Goal: Task Accomplishment & Management: Manage account settings

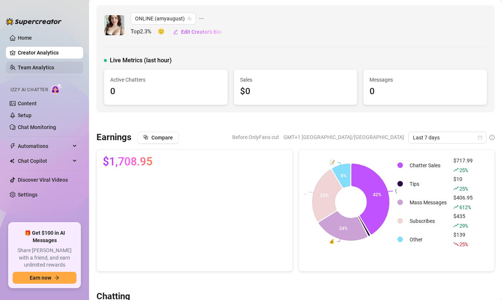
click at [49, 66] on link "Team Analytics" at bounding box center [36, 68] width 36 height 6
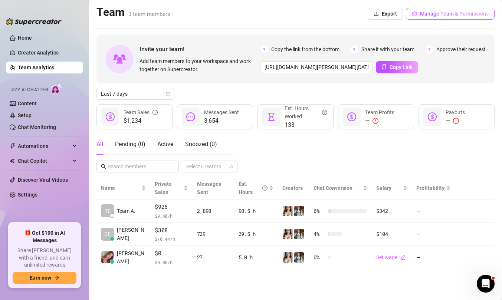
click at [433, 9] on button "Manage Team & Permissions" at bounding box center [450, 14] width 89 height 12
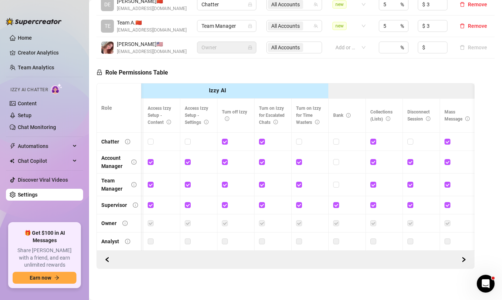
scroll to position [0, 126]
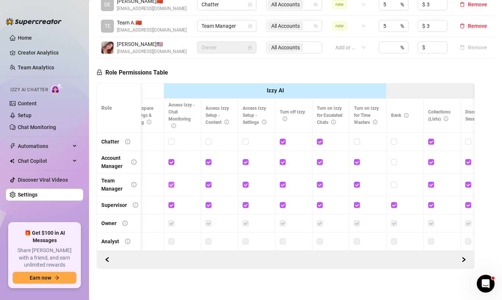
click at [172, 185] on input "checkbox" at bounding box center [170, 184] width 5 height 5
checkbox input "false"
click at [207, 183] on input "checkbox" at bounding box center [208, 184] width 5 height 5
checkbox input "false"
click at [246, 184] on input "checkbox" at bounding box center [245, 184] width 5 height 5
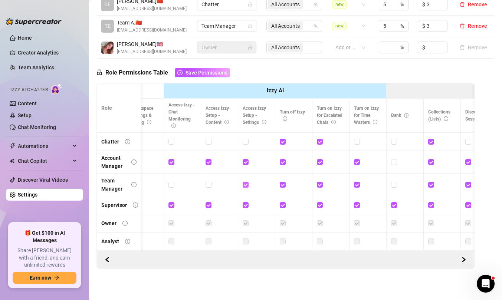
checkbox input "false"
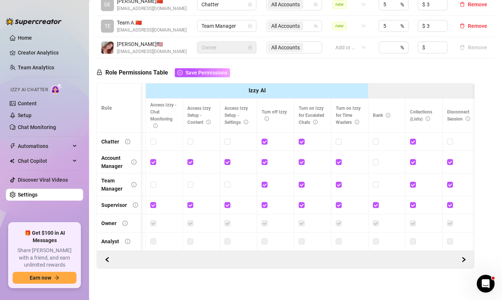
scroll to position [0, 147]
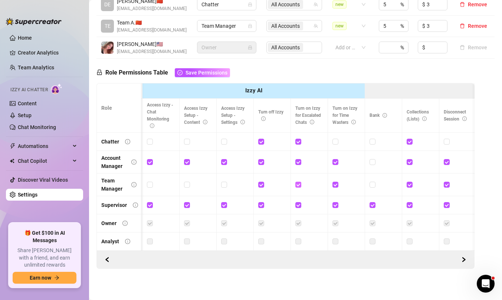
click at [297, 186] on input "checkbox" at bounding box center [297, 184] width 5 height 5
checkbox input "false"
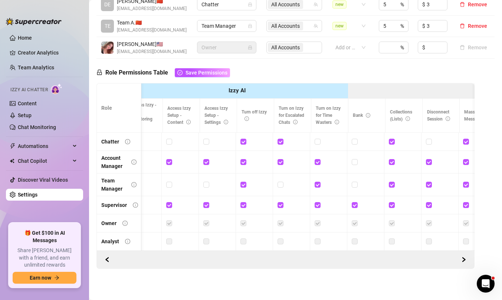
scroll to position [0, 0]
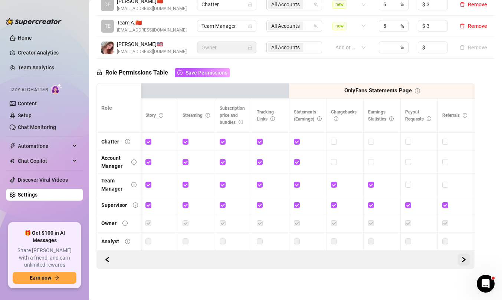
click at [464, 260] on icon "right" at bounding box center [463, 259] width 5 height 5
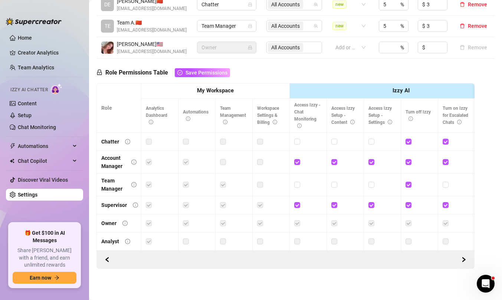
drag, startPoint x: 137, startPoint y: 162, endPoint x: 141, endPoint y: 162, distance: 4.1
click at [137, 162] on td "Account Manager" at bounding box center [119, 162] width 45 height 23
click at [150, 163] on label at bounding box center [149, 162] width 6 height 8
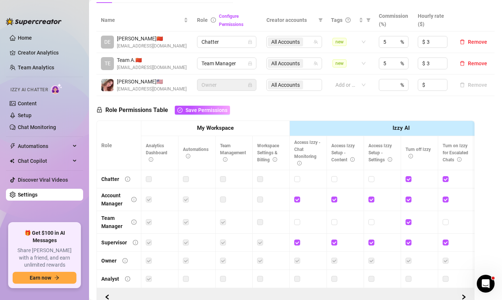
scroll to position [158, 0]
click at [482, 289] on div "Open Intercom Messenger" at bounding box center [484, 283] width 24 height 24
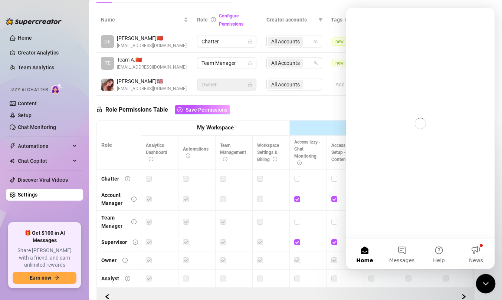
scroll to position [0, 0]
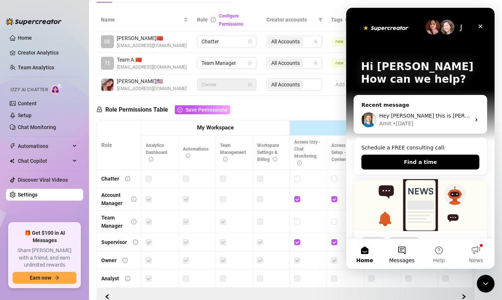
click at [405, 252] on button "Messages" at bounding box center [401, 254] width 37 height 30
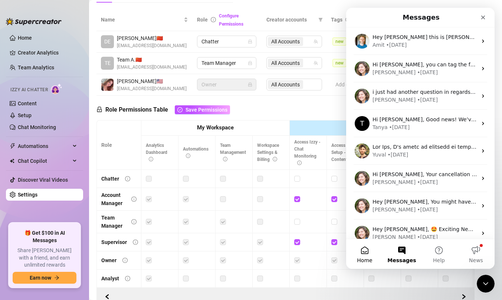
click at [369, 251] on button "Home" at bounding box center [364, 254] width 37 height 30
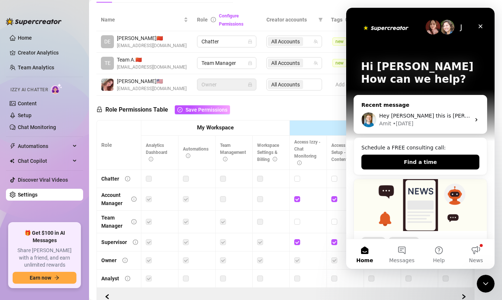
click at [472, 105] on div "Recent message" at bounding box center [420, 105] width 118 height 8
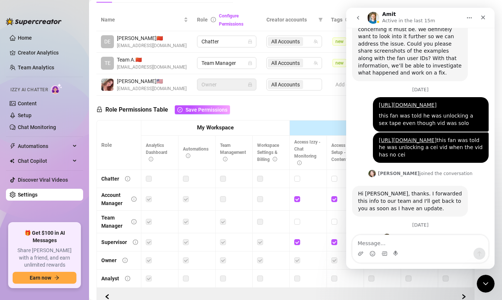
scroll to position [402, 0]
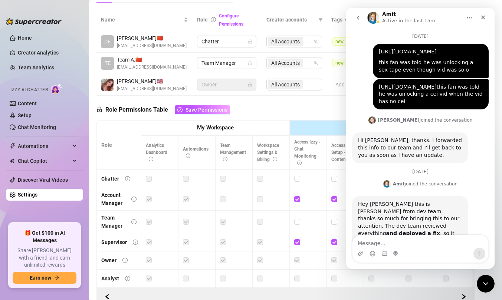
click at [354, 19] on button "go back" at bounding box center [358, 18] width 14 height 14
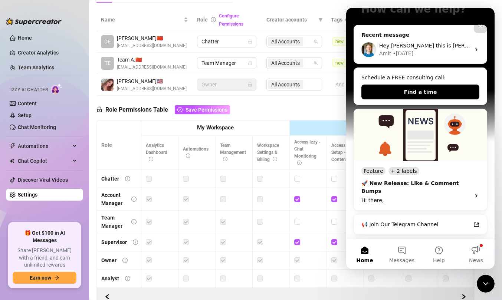
scroll to position [0, 0]
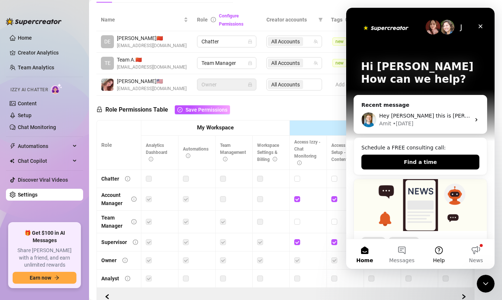
click at [449, 255] on button "Help" at bounding box center [438, 254] width 37 height 30
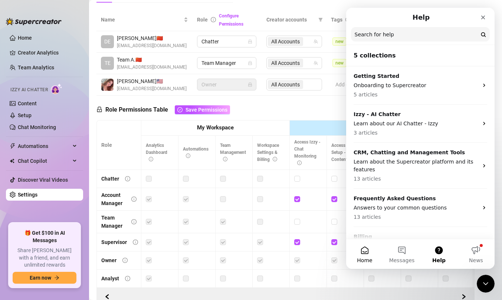
click at [357, 250] on button "Home" at bounding box center [364, 254] width 37 height 30
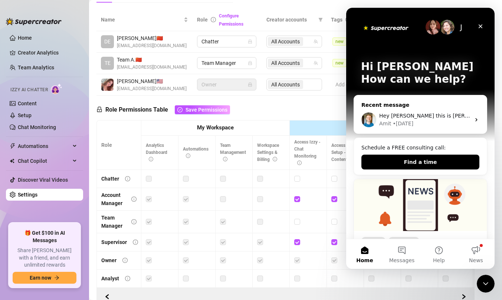
click at [418, 124] on div "Amit • [DATE]" at bounding box center [424, 124] width 91 height 8
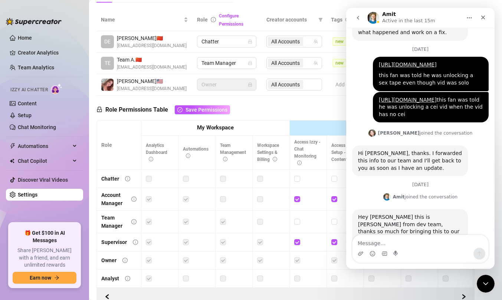
scroll to position [402, 0]
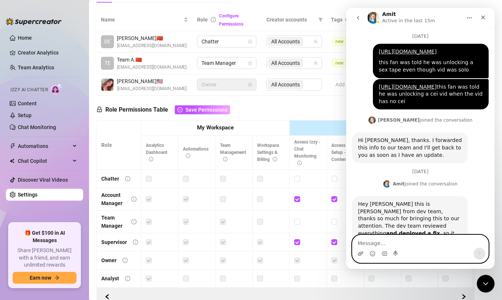
click at [360, 255] on icon "Upload attachment" at bounding box center [360, 254] width 5 height 4
click at [362, 256] on icon "Upload attachment" at bounding box center [361, 254] width 6 height 6
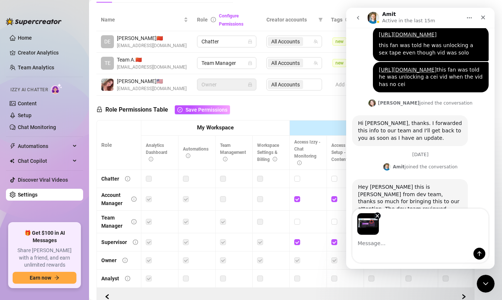
scroll to position [429, 0]
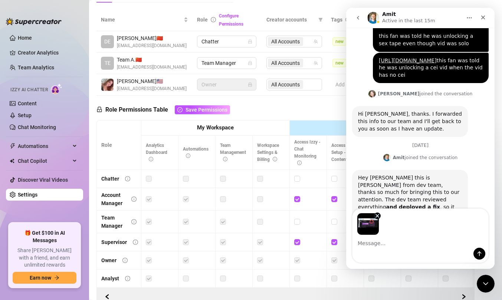
click at [377, 245] on textarea "Message…" at bounding box center [421, 241] width 136 height 13
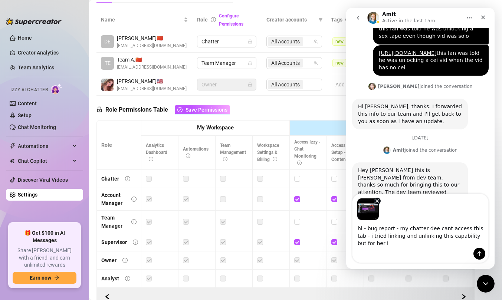
scroll to position [443, 0]
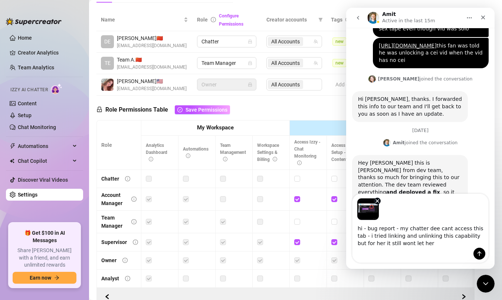
type textarea "hi - bug report - my chatter dee cant access this tab - i tried linking and unl…"
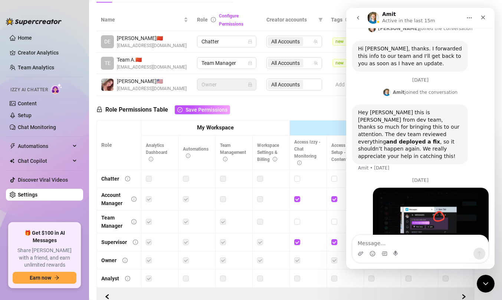
scroll to position [522, 0]
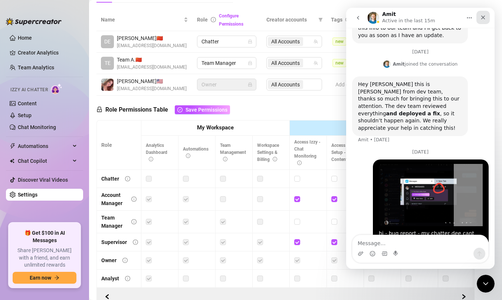
click at [484, 17] on icon "Close" at bounding box center [483, 17] width 6 height 6
